Goal: Register for event/course

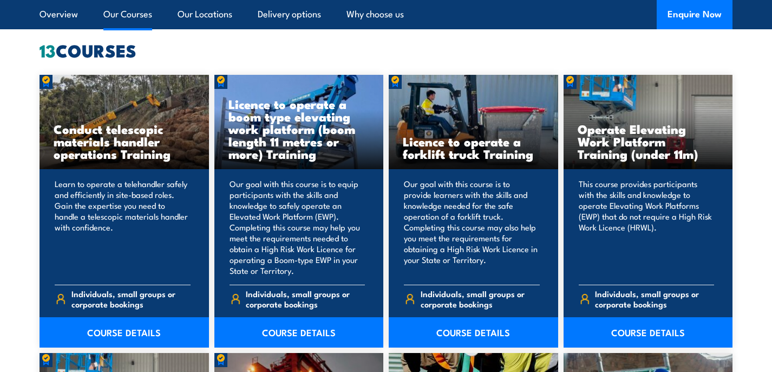
scroll to position [850, 0]
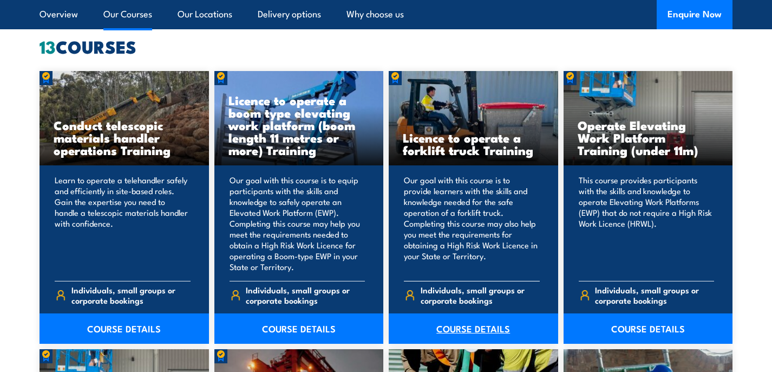
click at [472, 330] on link "COURSE DETAILS" at bounding box center [474, 328] width 170 height 30
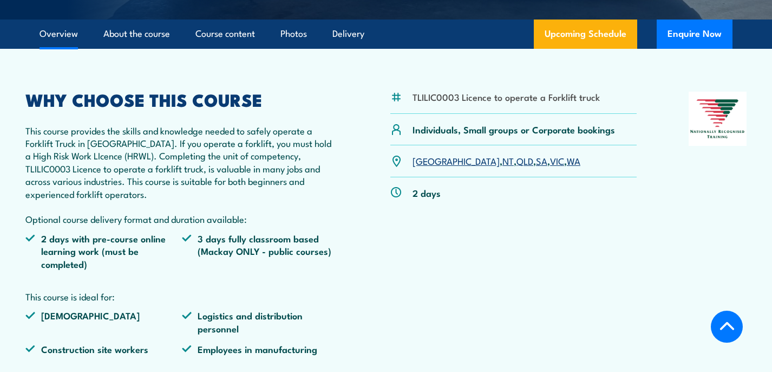
scroll to position [323, 0]
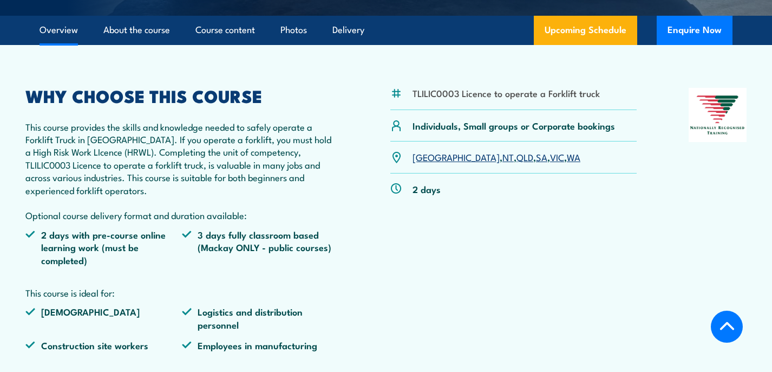
click at [536, 158] on link "SA" at bounding box center [541, 156] width 11 height 13
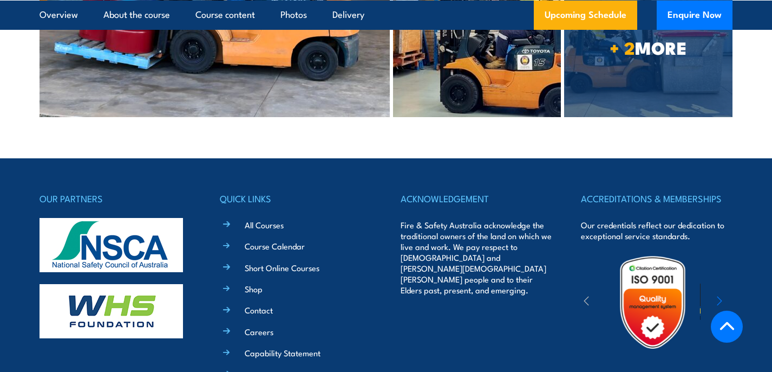
scroll to position [2767, 0]
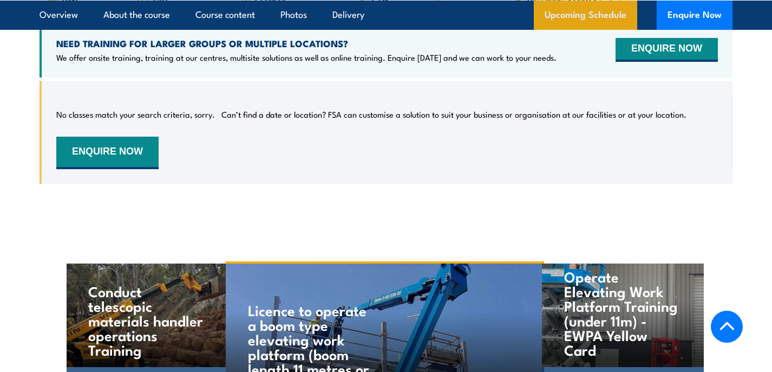
click at [586, 8] on link "Upcoming Schedule" at bounding box center [585, 14] width 103 height 29
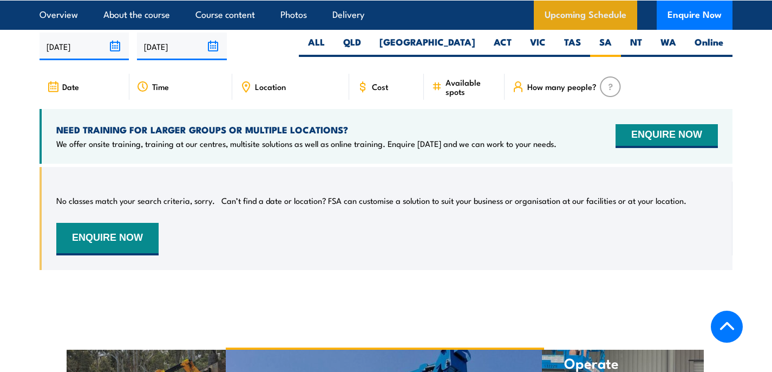
scroll to position [1804, 0]
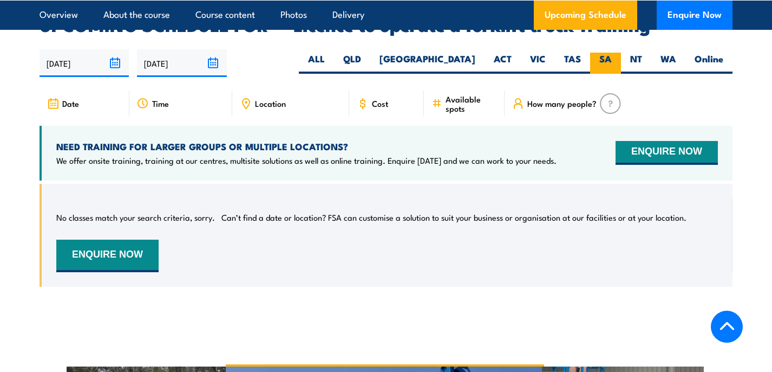
click at [602, 53] on label "SA" at bounding box center [605, 63] width 31 height 21
click at [612, 53] on input "SA" at bounding box center [615, 56] width 7 height 7
click at [661, 141] on button "ENQUIRE NOW" at bounding box center [667, 153] width 102 height 24
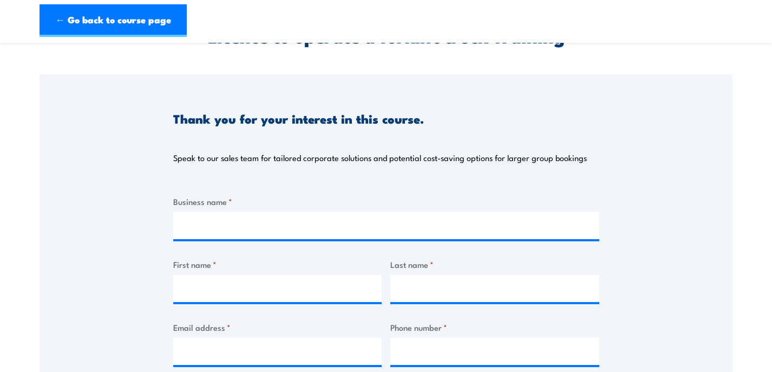
scroll to position [49, 0]
